Goal: Obtain resource: Download file/media

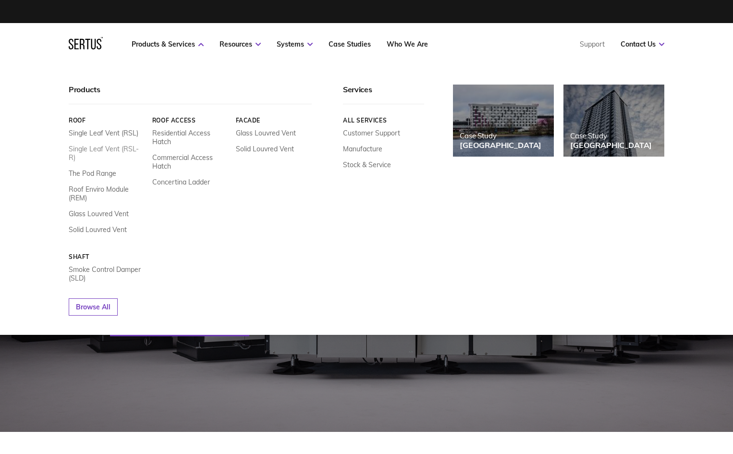
click at [120, 151] on link "Single Leaf Vent (RSL-R)" at bounding box center [107, 153] width 76 height 17
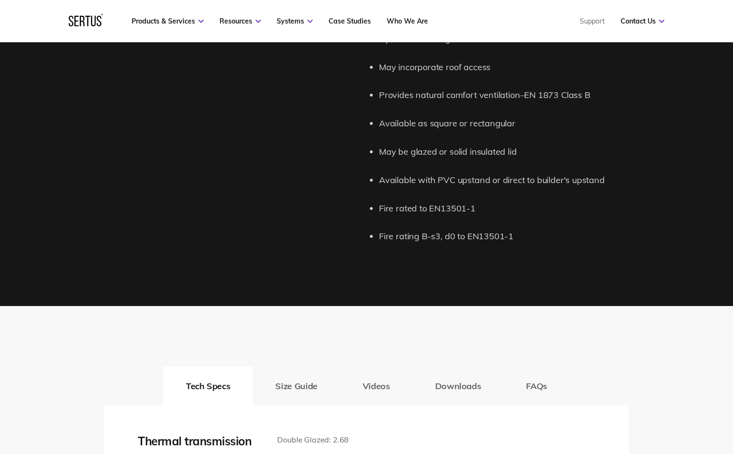
scroll to position [1297, 0]
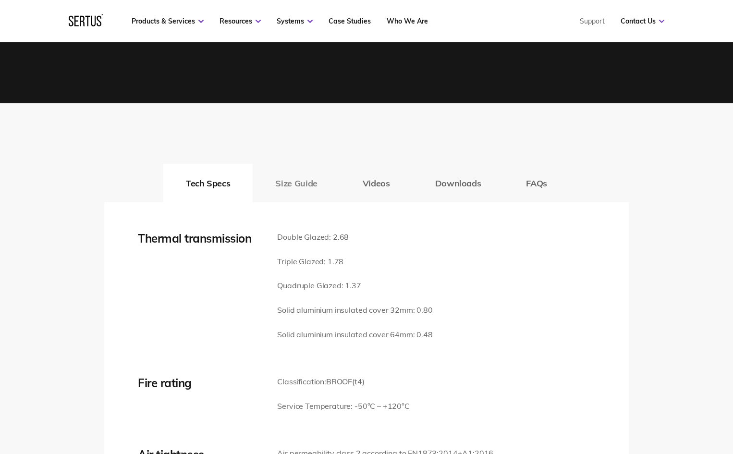
click at [301, 182] on button "Size Guide" at bounding box center [296, 183] width 87 height 38
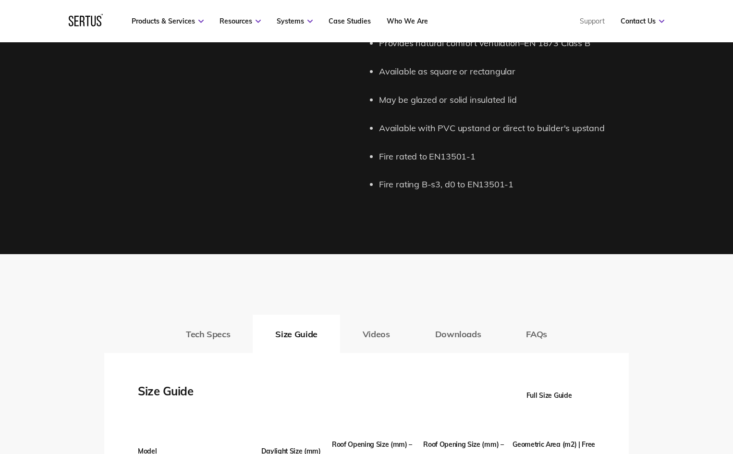
scroll to position [1047, 0]
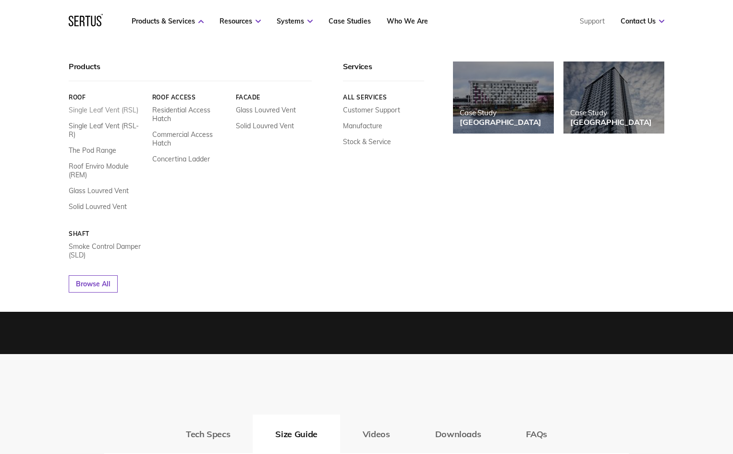
click at [111, 112] on link "Single Leaf Vent (RSL)" at bounding box center [104, 110] width 70 height 9
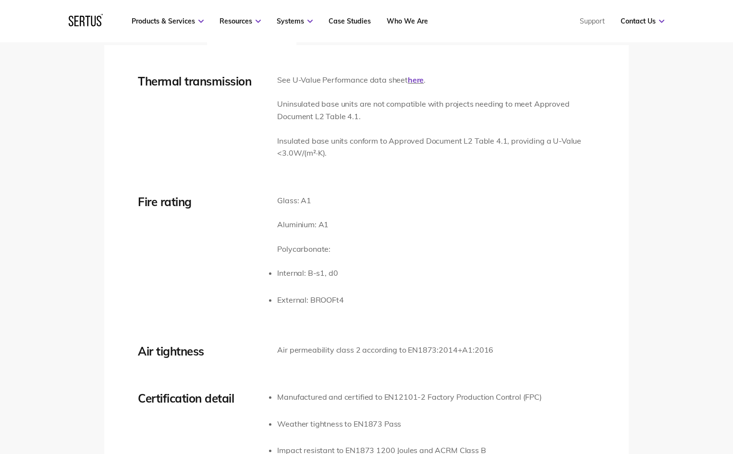
scroll to position [1586, 0]
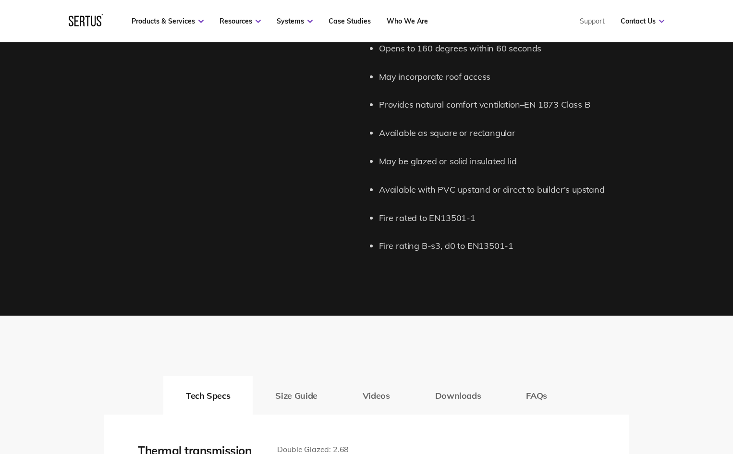
scroll to position [854, 0]
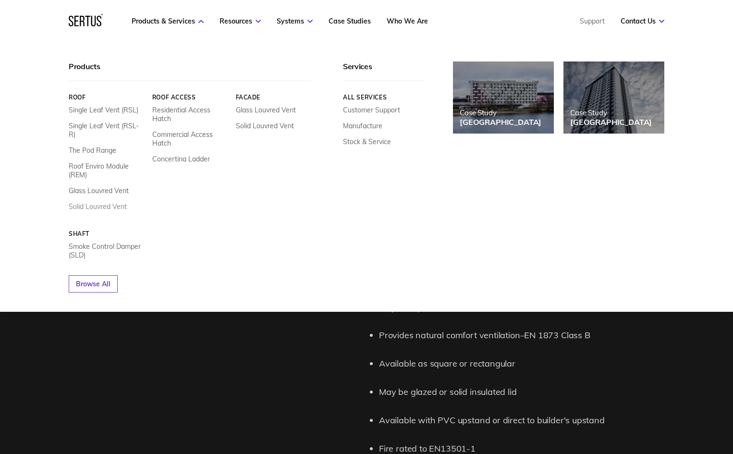
click at [115, 202] on link "Solid Louvred Vent" at bounding box center [98, 206] width 58 height 9
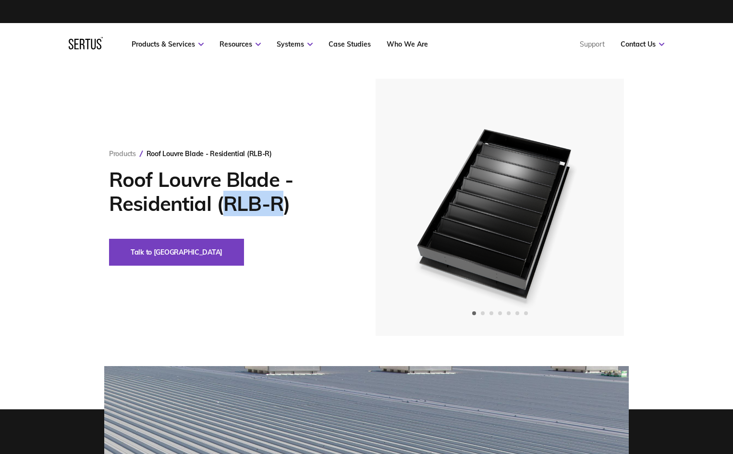
drag, startPoint x: 283, startPoint y: 204, endPoint x: 225, endPoint y: 205, distance: 58.2
click at [225, 205] on h1 "Roof Louvre Blade - Residential (RLB-R)" at bounding box center [228, 192] width 238 height 48
copy h1 "RLB-R"
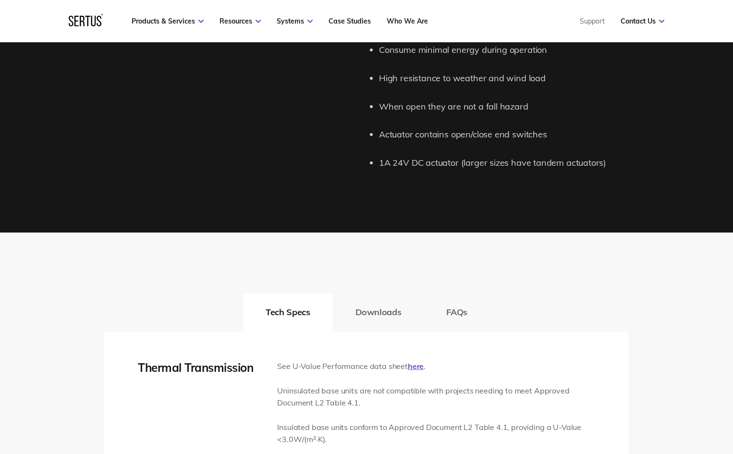
scroll to position [1297, 0]
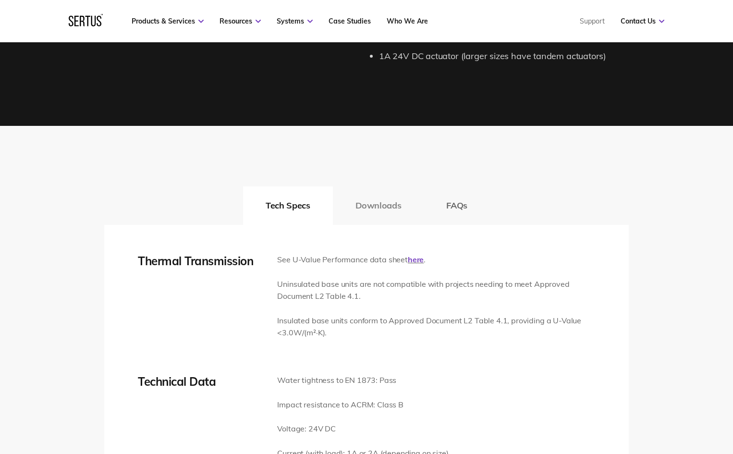
click at [364, 209] on button "Downloads" at bounding box center [378, 205] width 91 height 38
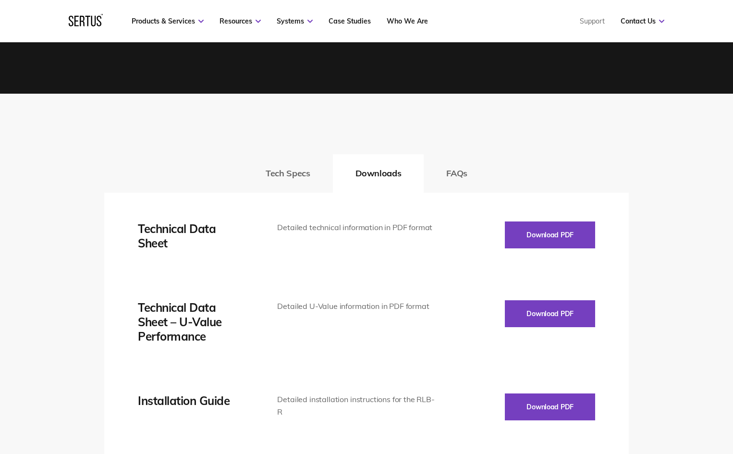
scroll to position [1346, 0]
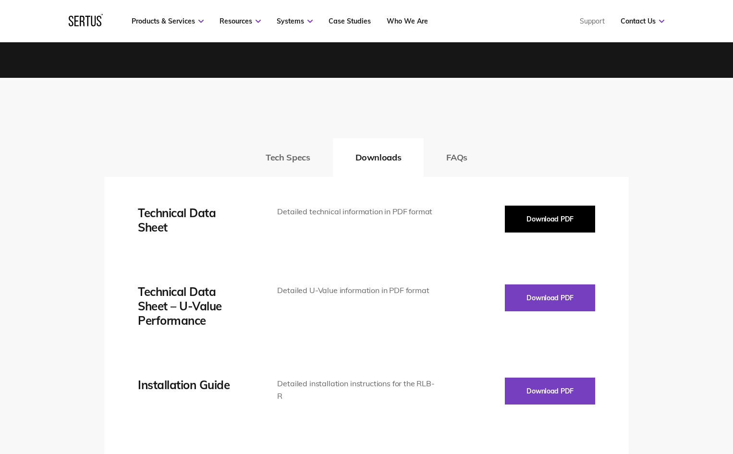
click at [515, 218] on button "Download PDF" at bounding box center [550, 219] width 90 height 27
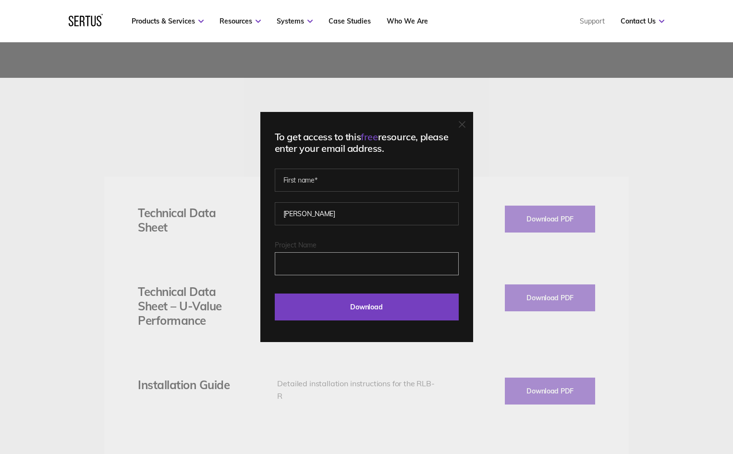
click at [323, 261] on input "Project Name" at bounding box center [367, 263] width 184 height 23
click at [326, 185] on input "text" at bounding box center [367, 180] width 184 height 23
type input "[PERSON_NAME]"
click at [320, 259] on input "Project Name" at bounding box center [367, 263] width 184 height 23
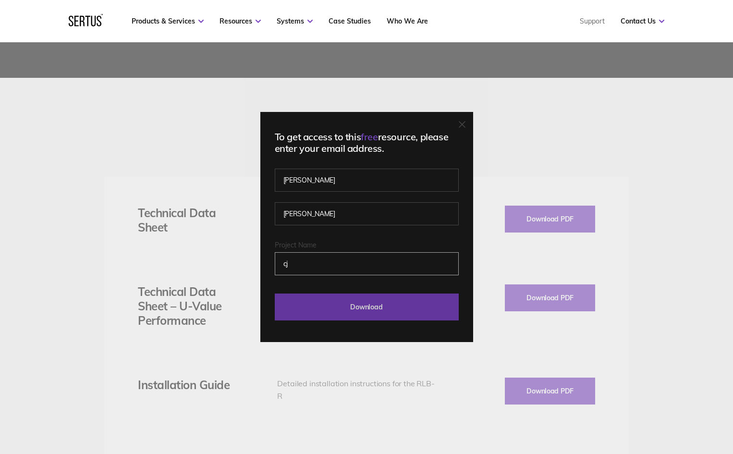
type input "cj"
click at [336, 306] on input "Download" at bounding box center [367, 307] width 184 height 27
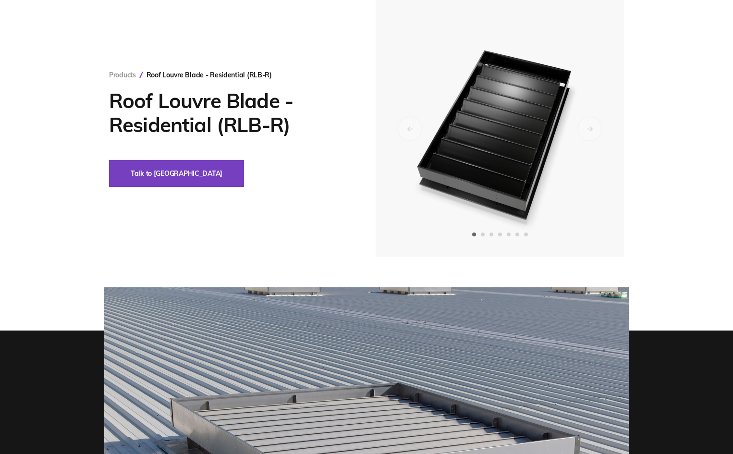
scroll to position [0, 0]
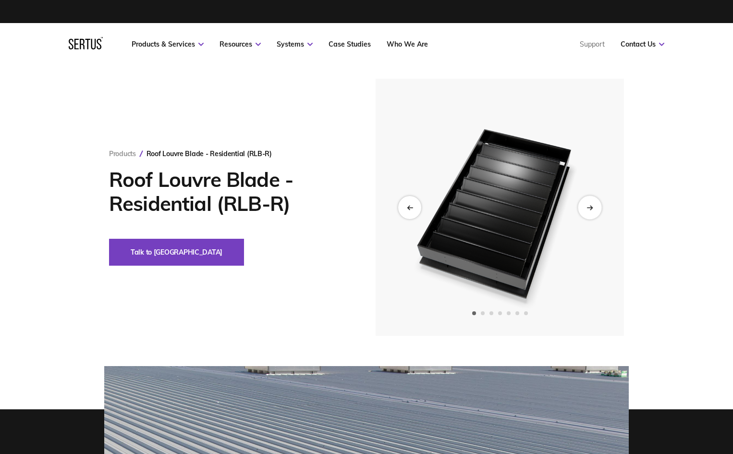
click at [595, 204] on div "Next slide" at bounding box center [590, 208] width 24 height 24
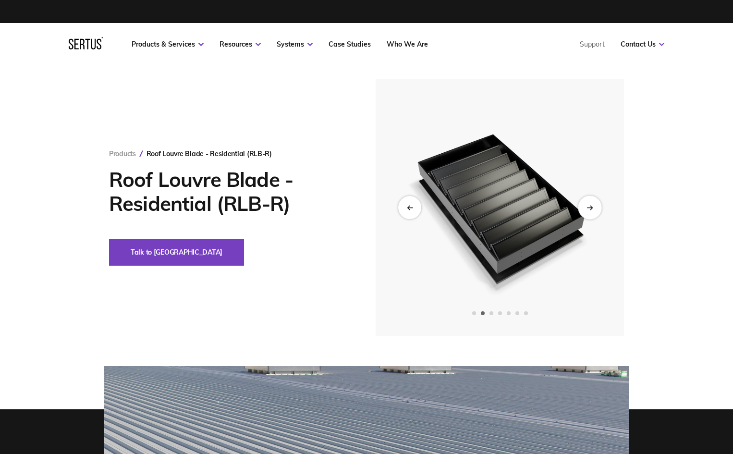
click at [594, 202] on div "Next slide" at bounding box center [590, 208] width 24 height 24
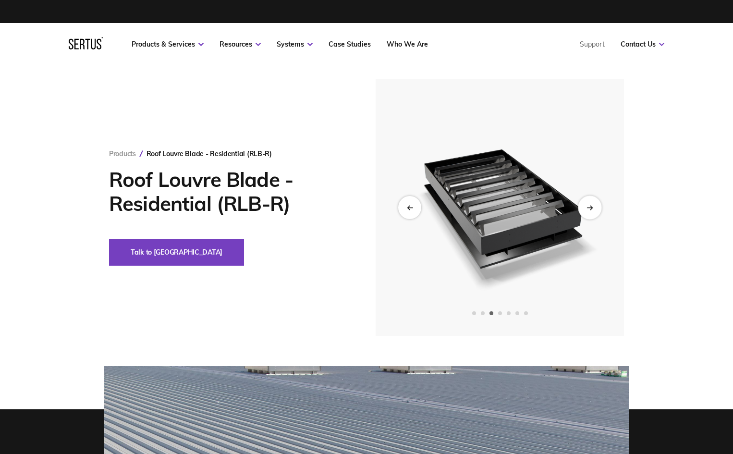
click at [594, 202] on div "Next slide" at bounding box center [590, 208] width 24 height 24
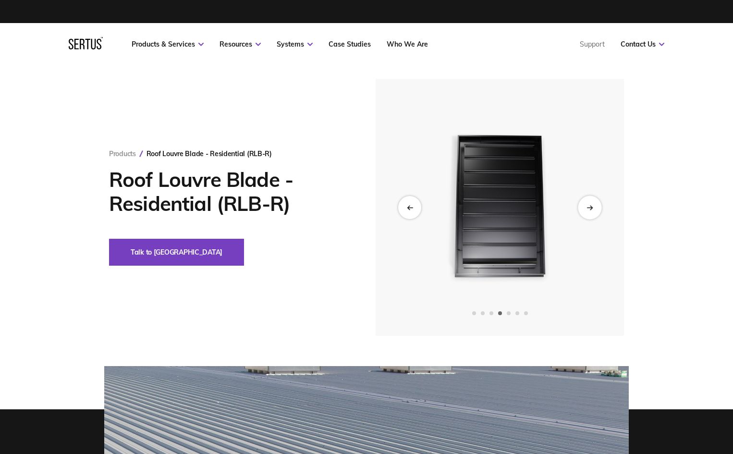
click at [594, 202] on div "Next slide" at bounding box center [590, 208] width 24 height 24
